Goal: Information Seeking & Learning: Learn about a topic

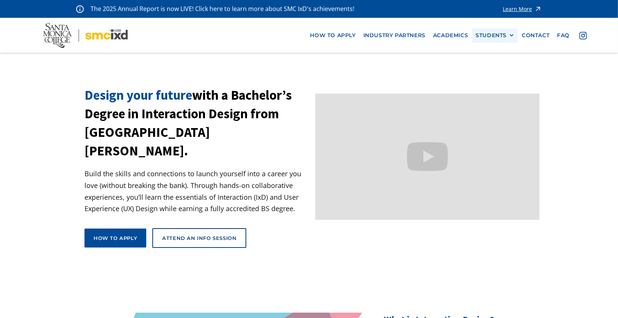
click at [495, 34] on div "STUDENTS" at bounding box center [491, 35] width 31 height 6
click at [496, 59] on link "Current Students" at bounding box center [510, 63] width 68 height 14
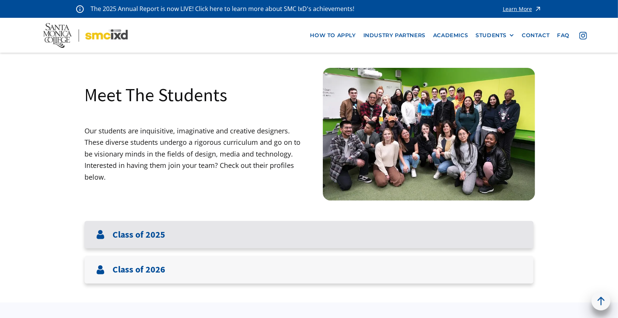
click at [241, 229] on div "Class of 2025" at bounding box center [309, 235] width 449 height 28
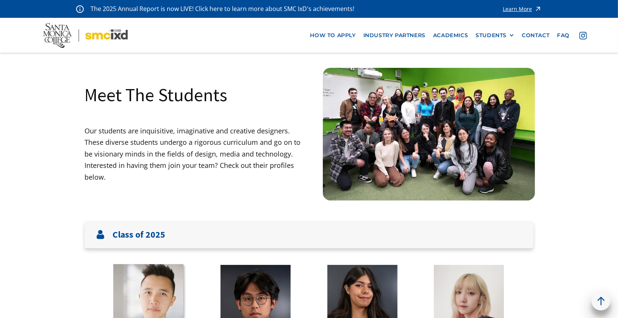
click at [161, 272] on link at bounding box center [148, 302] width 70 height 76
